Goal: Task Accomplishment & Management: Complete application form

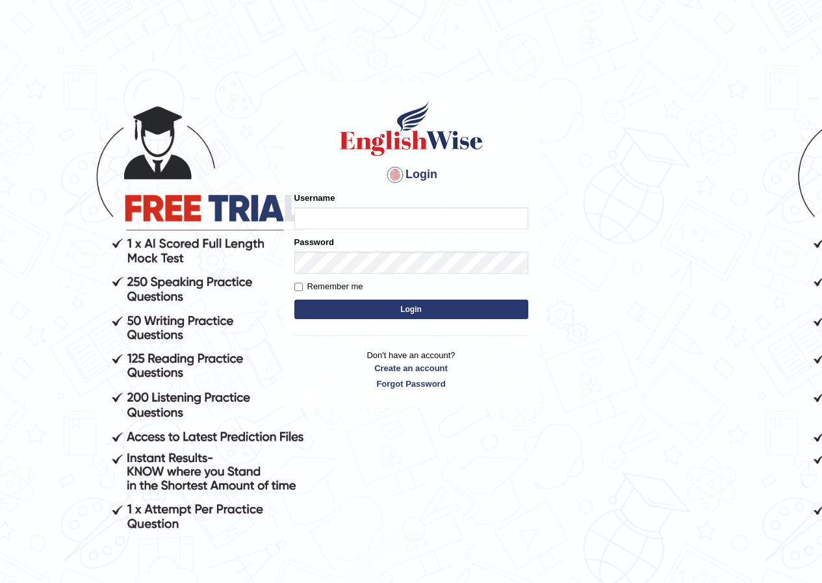
click at [304, 221] on input "Username" at bounding box center [411, 218] width 234 height 22
type input "harnoor_parramatta"
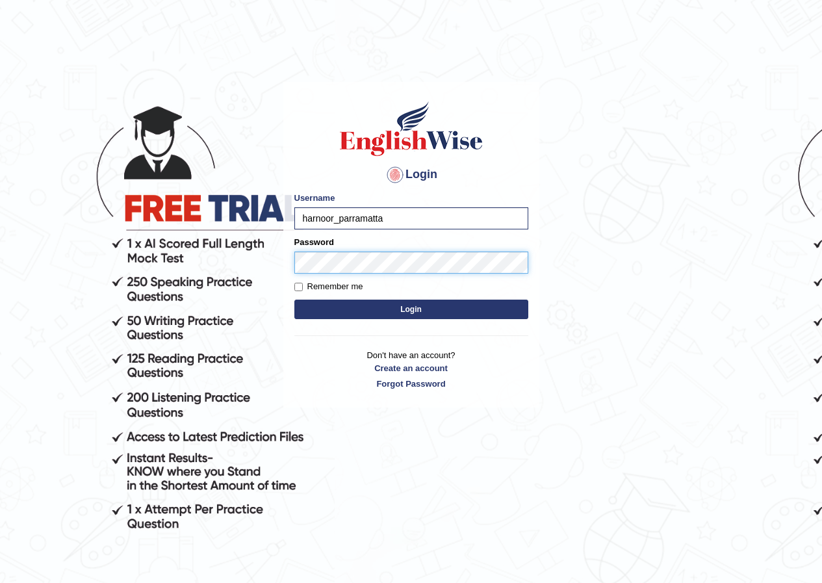
click at [294, 300] on button "Login" at bounding box center [411, 309] width 234 height 19
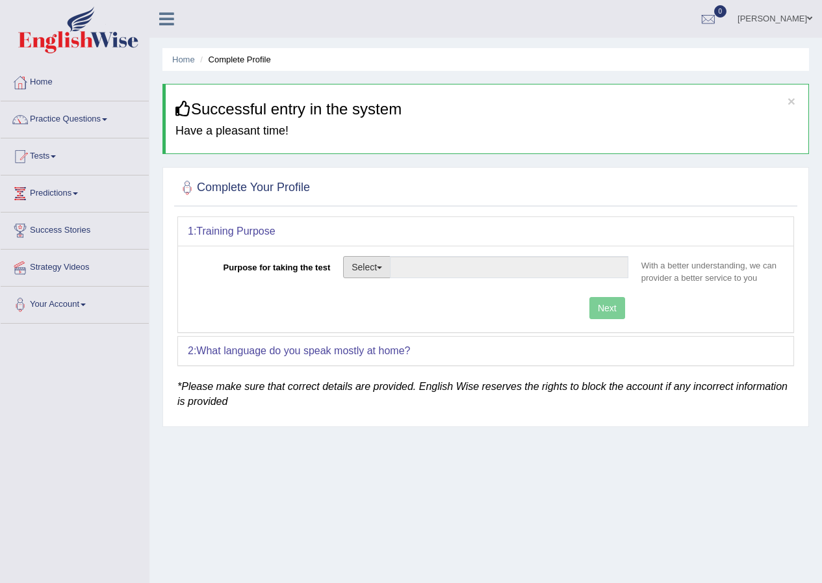
click at [369, 266] on button "Select" at bounding box center [366, 267] width 47 height 22
click at [377, 294] on link "Student Visa" at bounding box center [402, 295] width 116 height 17
type input "Student Visa"
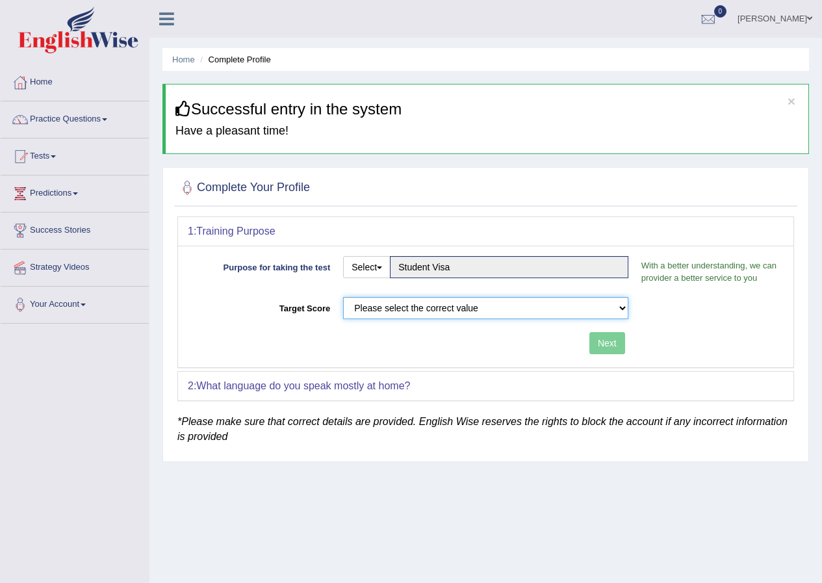
click at [403, 311] on select "Please select the correct value 50 (6 bands) 58 (6.5 bands) 65 (7 bands) 79 (8 …" at bounding box center [485, 308] width 285 height 22
select select "50"
click at [343, 297] on select "Please select the correct value 50 (6 bands) 58 (6.5 bands) 65 (7 bands) 79 (8 …" at bounding box center [485, 308] width 285 height 22
click at [609, 343] on button "Next" at bounding box center [607, 343] width 36 height 22
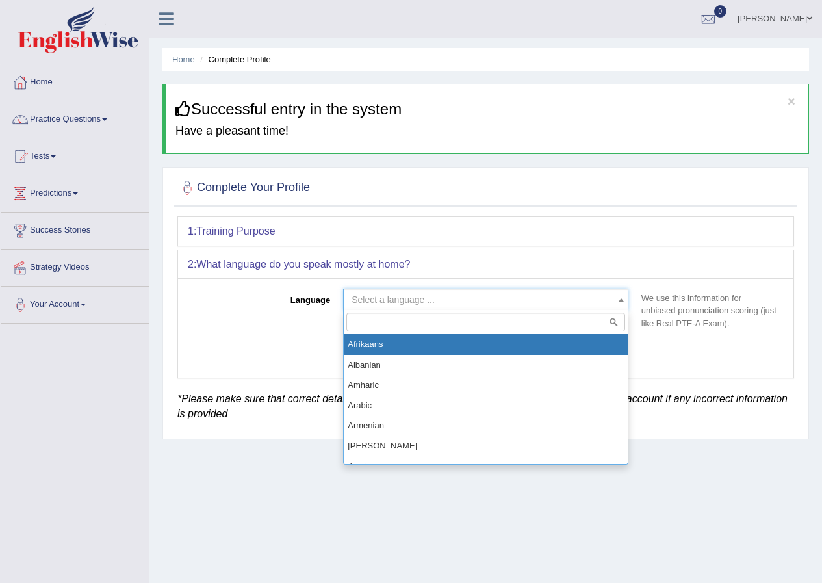
click at [399, 301] on span "Select a language ..." at bounding box center [392, 299] width 83 height 10
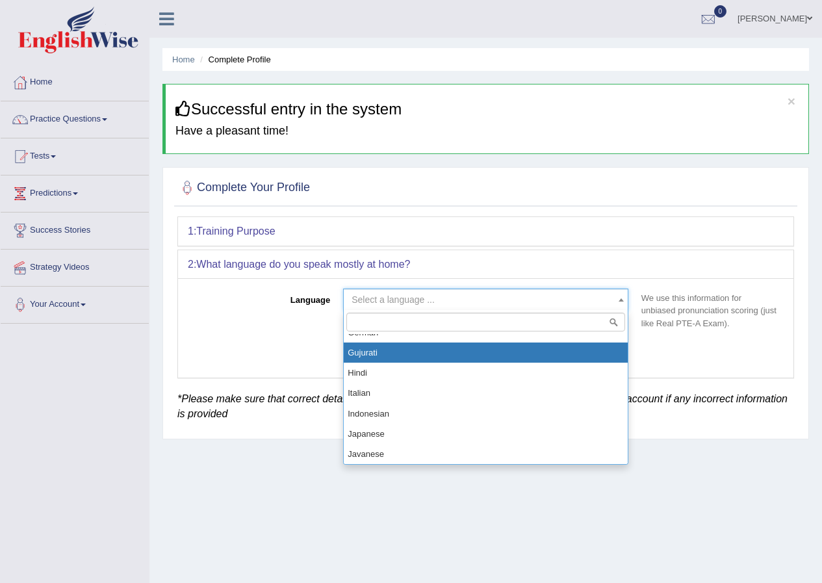
scroll to position [520, 0]
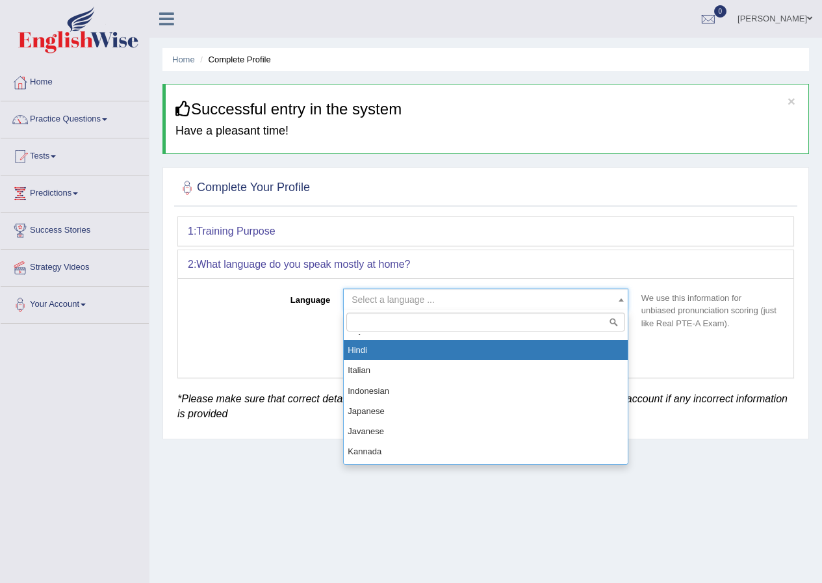
select select "Hindi"
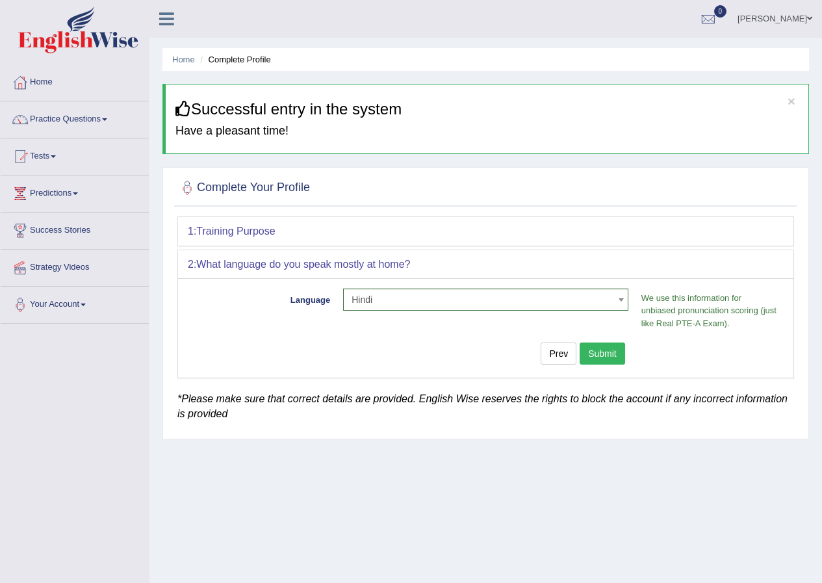
click at [598, 352] on button "Submit" at bounding box center [602, 353] width 45 height 22
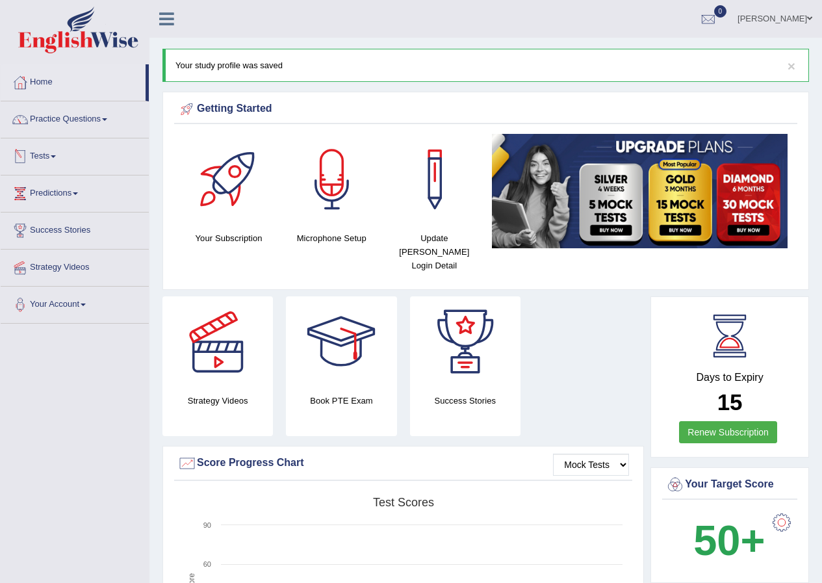
click at [42, 153] on link "Tests" at bounding box center [75, 154] width 148 height 32
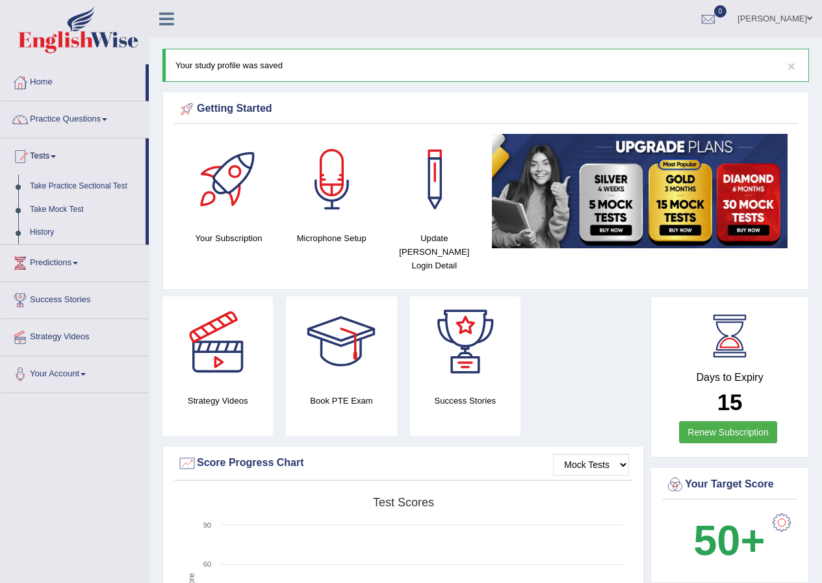
click at [56, 204] on link "Take Mock Test" at bounding box center [84, 209] width 121 height 23
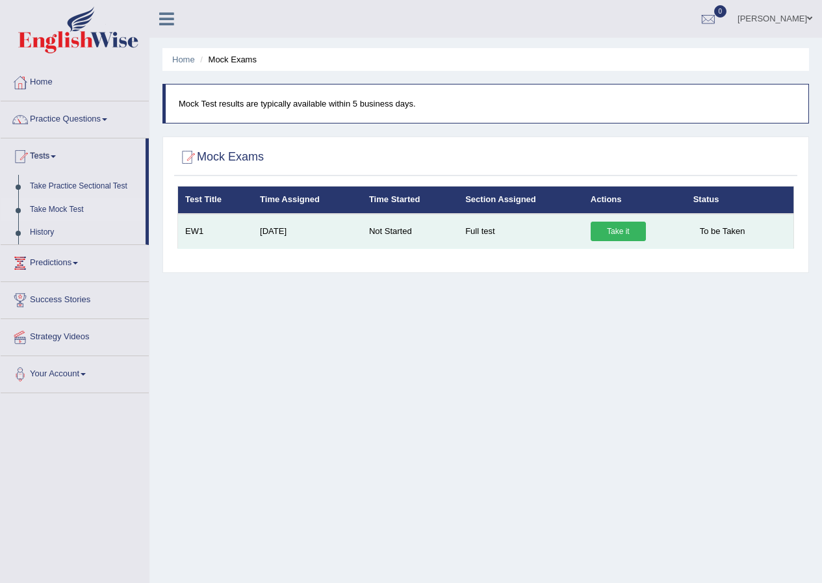
click at [607, 229] on link "Take it" at bounding box center [618, 231] width 55 height 19
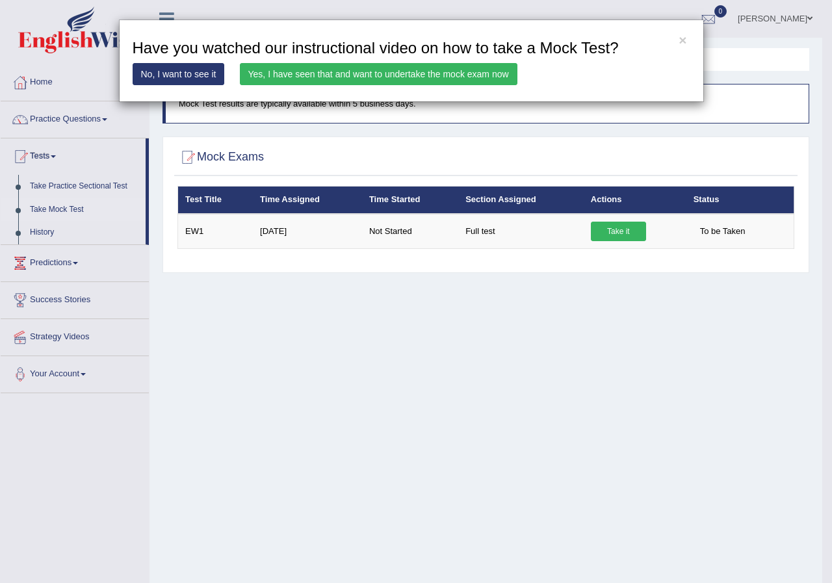
click at [180, 74] on link "No, I want to see it" at bounding box center [179, 74] width 92 height 22
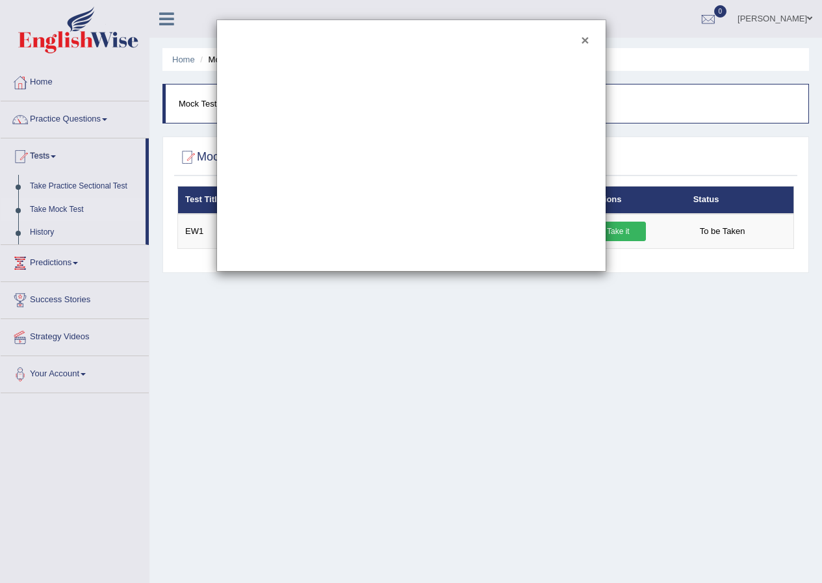
click at [587, 41] on button "×" at bounding box center [585, 40] width 8 height 14
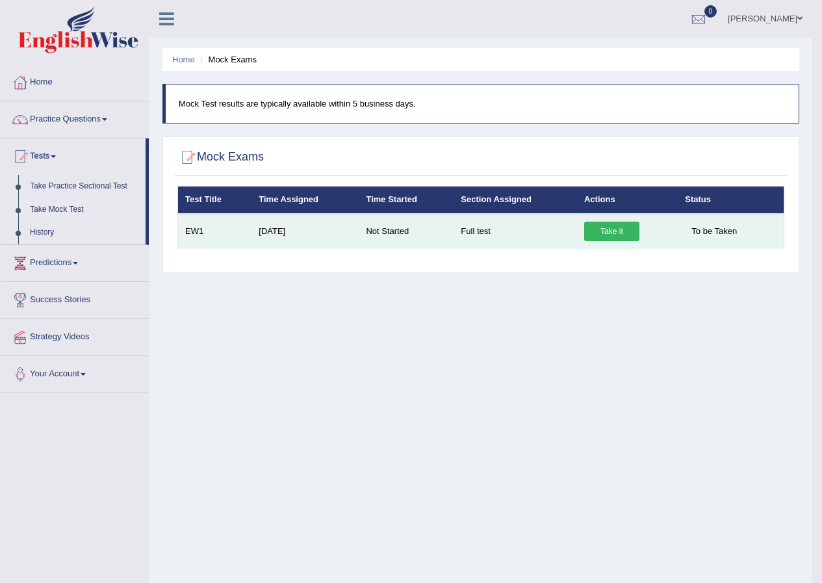
click at [613, 228] on link "Take it" at bounding box center [611, 231] width 55 height 19
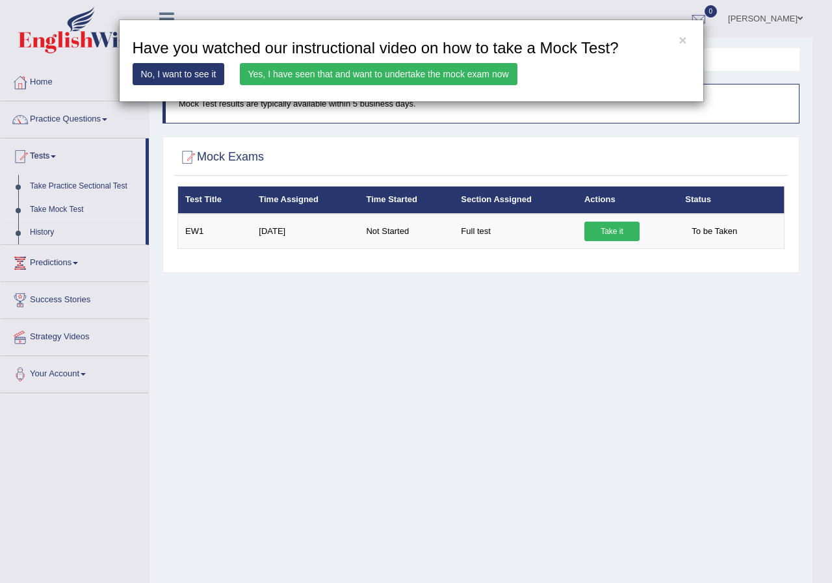
click at [331, 79] on link "Yes, I have seen that and want to undertake the mock exam now" at bounding box center [378, 74] width 277 height 22
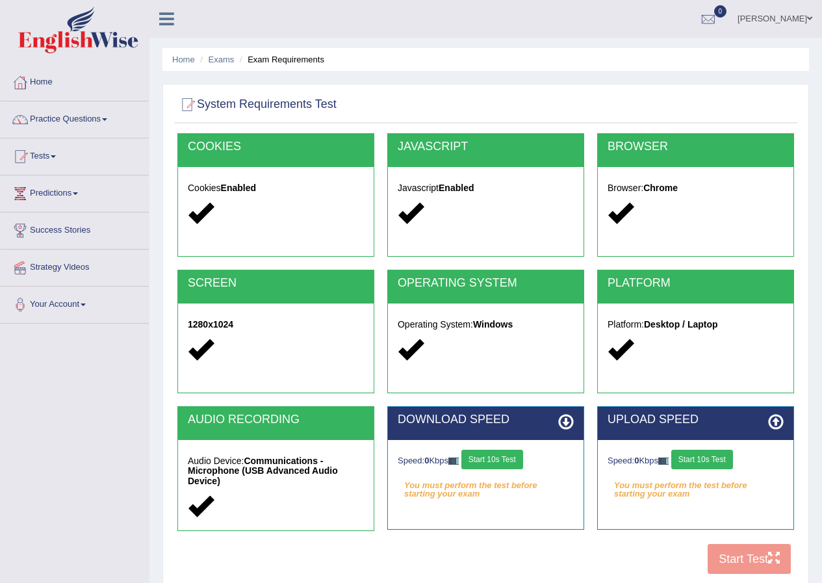
click at [507, 463] on button "Start 10s Test" at bounding box center [492, 459] width 62 height 19
click at [712, 464] on button "Start 10s Test" at bounding box center [702, 459] width 62 height 19
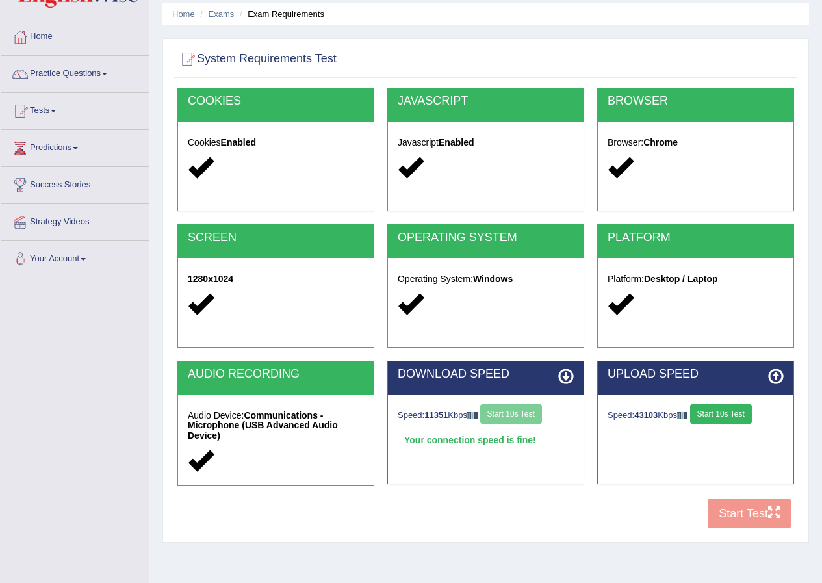
scroll to position [99, 0]
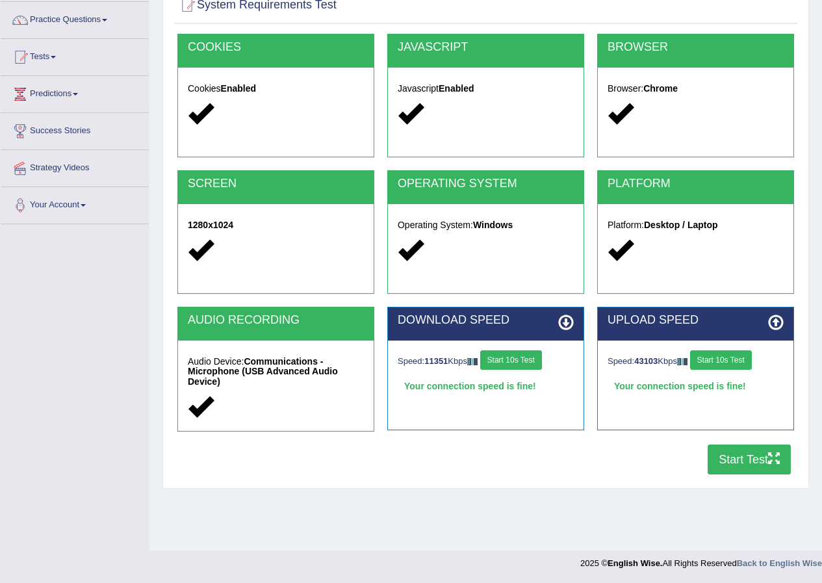
click at [764, 469] on button "Start Test" at bounding box center [748, 459] width 83 height 30
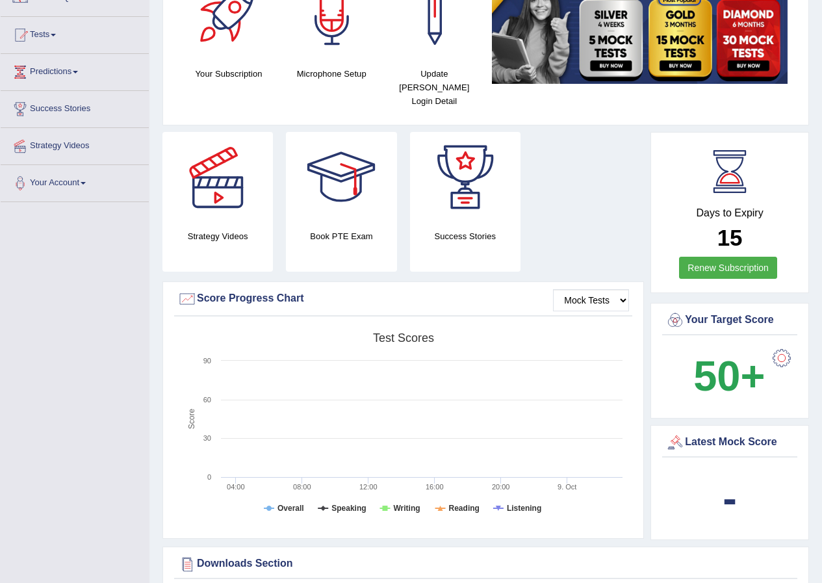
scroll to position [242, 0]
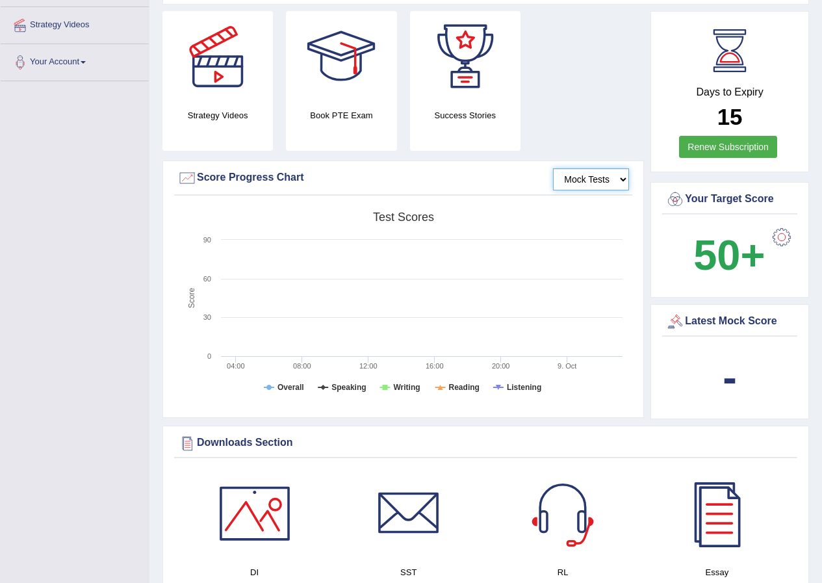
click at [620, 168] on select "Mock Tests" at bounding box center [591, 179] width 76 height 22
click at [553, 168] on select "Mock Tests" at bounding box center [591, 179] width 76 height 22
click at [617, 168] on select "Mock Tests" at bounding box center [591, 179] width 76 height 22
click at [578, 374] on rect at bounding box center [403, 305] width 452 height 201
click at [303, 168] on div "Score Progress Chart" at bounding box center [403, 177] width 452 height 19
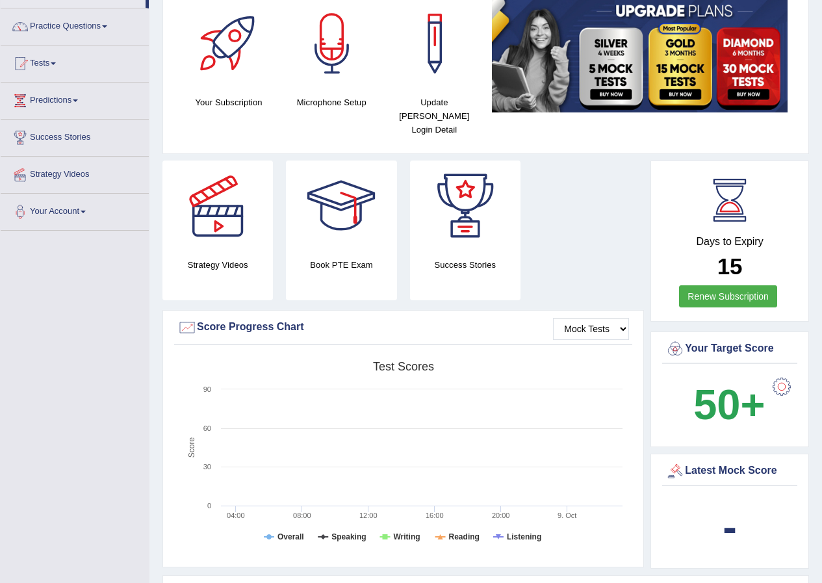
scroll to position [0, 0]
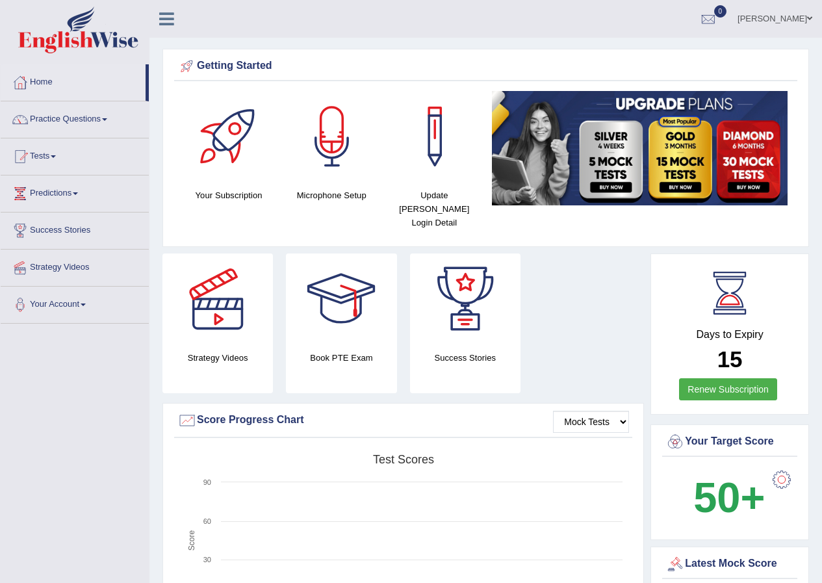
click at [789, 21] on link "Harnoor" at bounding box center [775, 17] width 94 height 34
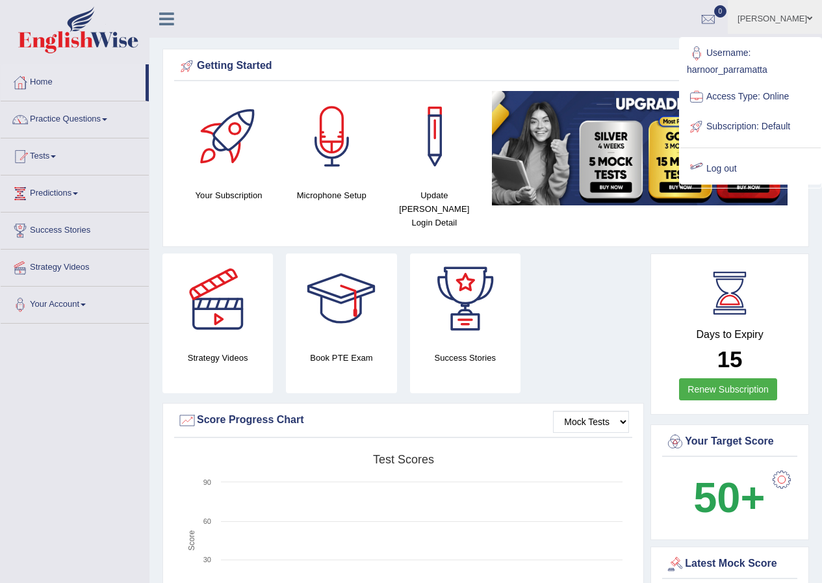
click at [710, 164] on link "Log out" at bounding box center [750, 169] width 140 height 30
